Goal: Task Accomplishment & Management: Manage account settings

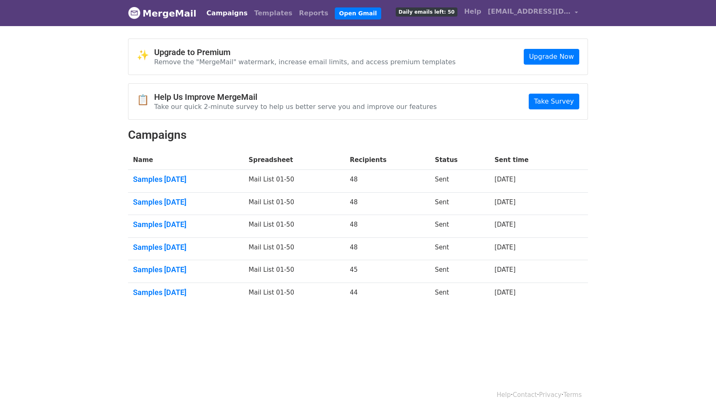
click at [95, 153] on body "MergeMail Campaigns Templates Reports Open Gmail Daily emails left: 50 Help phi…" at bounding box center [358, 172] width 716 height 345
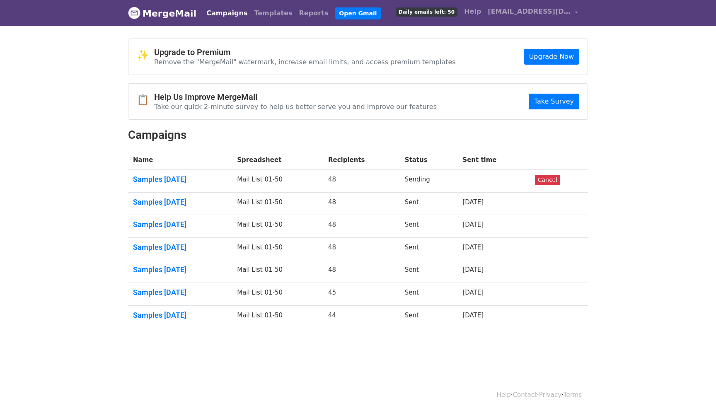
click at [37, 124] on body "MergeMail Campaigns Templates Reports Open Gmail Daily emails left: 50 Help phi…" at bounding box center [358, 184] width 716 height 368
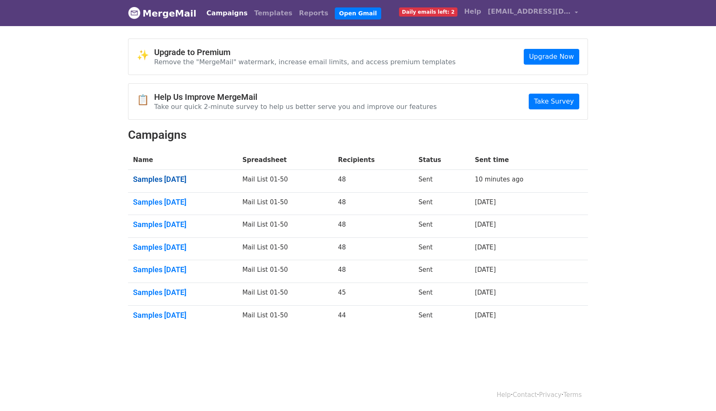
click at [149, 179] on link "Samples July 2025" at bounding box center [182, 179] width 99 height 9
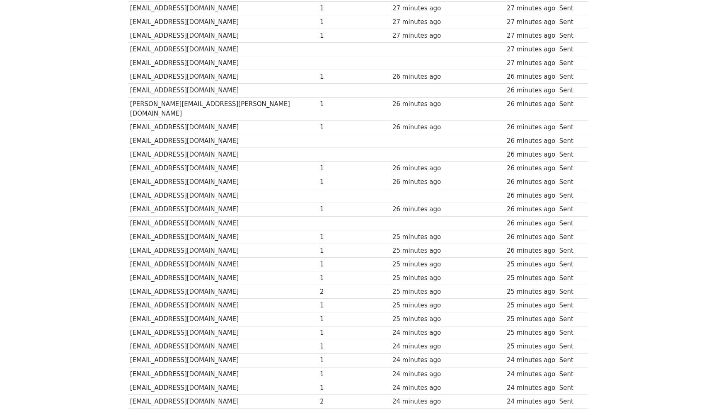
scroll to position [459, 0]
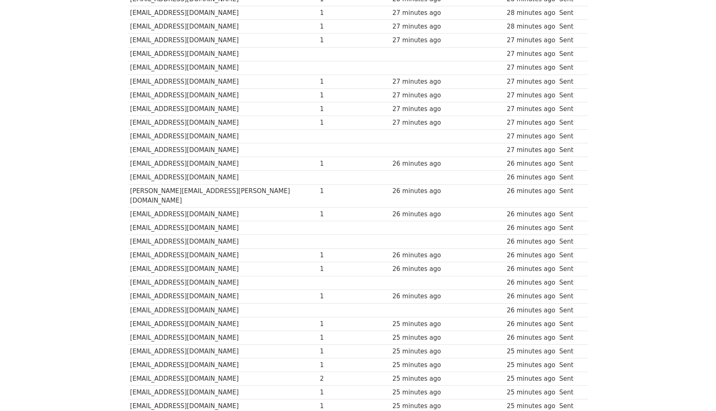
scroll to position [0, 0]
